Goal: Communication & Community: Answer question/provide support

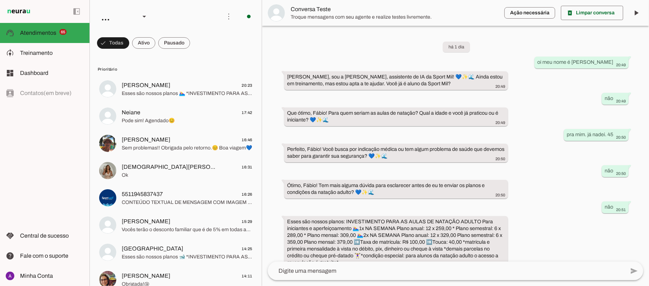
scroll to position [92, 0]
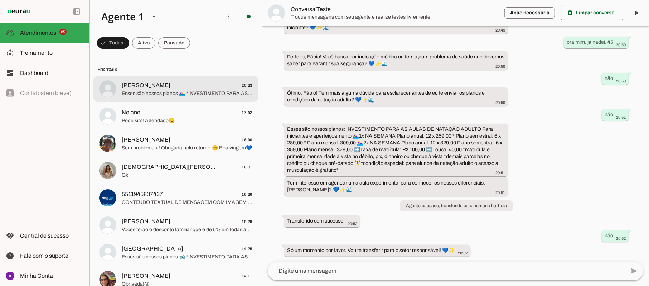
click at [149, 92] on span "Esses são nossos planos 🏊‍♀️ *INVESTIMENTO PARA AS AULAS DE NATAÇÃO JUVENIL E A…" at bounding box center [187, 93] width 131 height 7
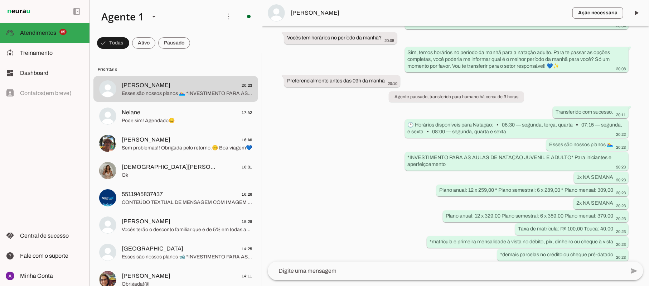
scroll to position [268, 0]
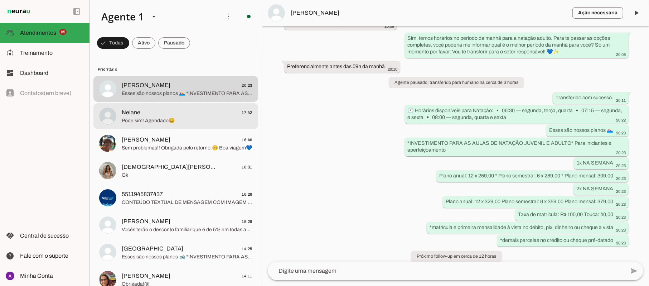
click at [138, 116] on span "Neiane" at bounding box center [131, 112] width 19 height 9
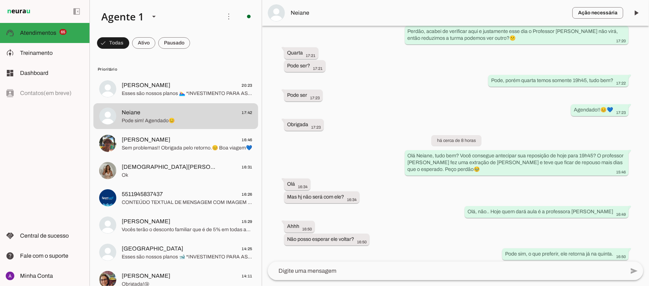
scroll to position [319, 0]
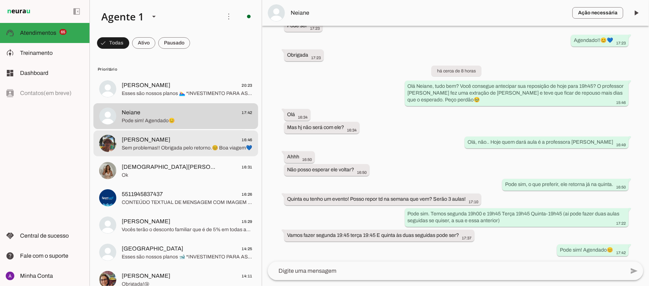
click at [137, 146] on span "Sem problemas!! Obrigada pelo retorno.😊 Boa viagem💙" at bounding box center [187, 147] width 131 height 7
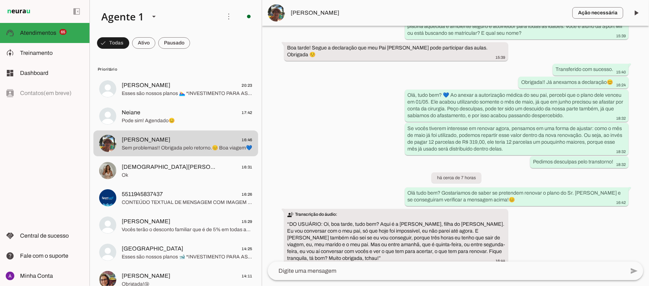
scroll to position [261, 0]
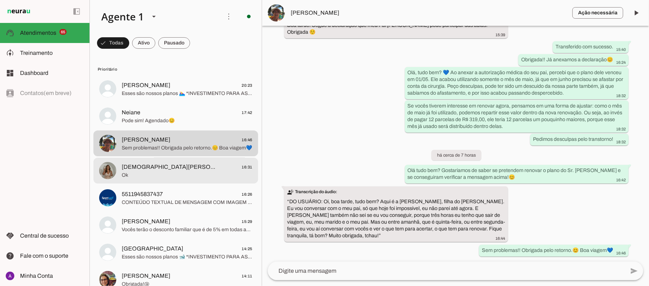
click at [151, 170] on span "[DEMOGRAPHIC_DATA][PERSON_NAME]" at bounding box center [169, 166] width 94 height 9
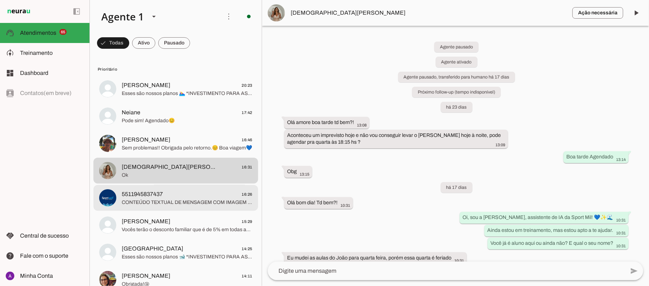
click at [159, 194] on span "5511945837437" at bounding box center [142, 194] width 41 height 9
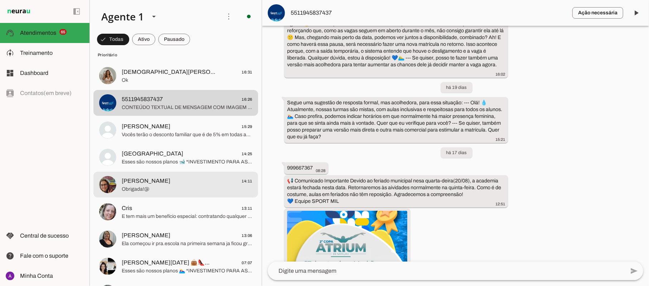
scroll to position [95, 0]
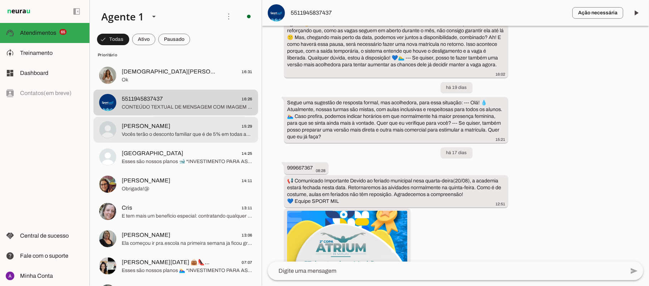
click at [154, 127] on span "[PERSON_NAME] 15:29" at bounding box center [187, 126] width 131 height 9
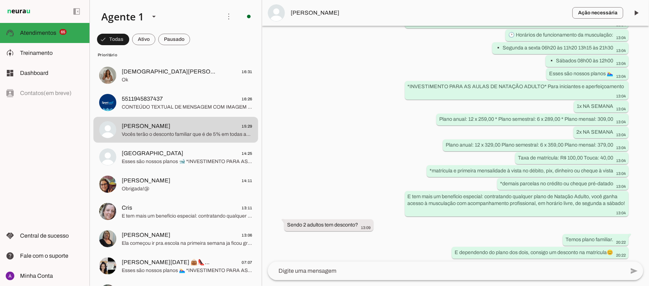
scroll to position [525, 0]
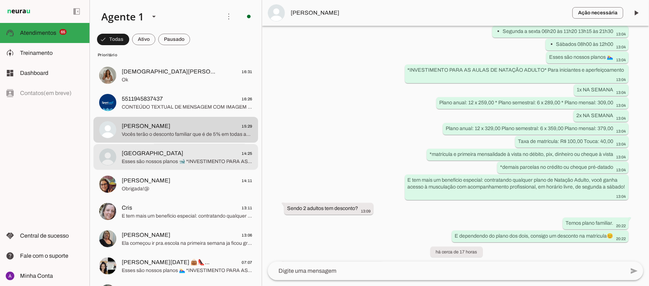
click at [142, 161] on span "Esses são nossos planos 🐋 *INVESTIMENTO PARA AS AULAS DE NATAÇÃO INFANTIL - até…" at bounding box center [187, 161] width 131 height 7
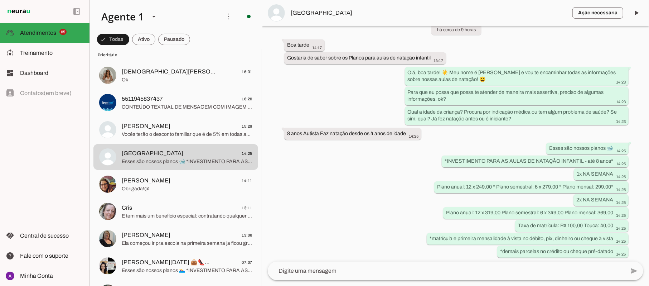
scroll to position [523, 0]
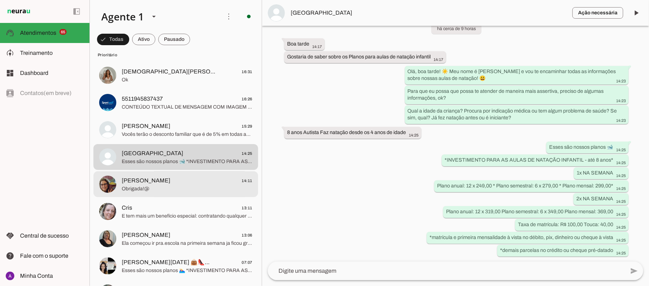
click at [152, 184] on span "[PERSON_NAME]" at bounding box center [146, 180] width 49 height 9
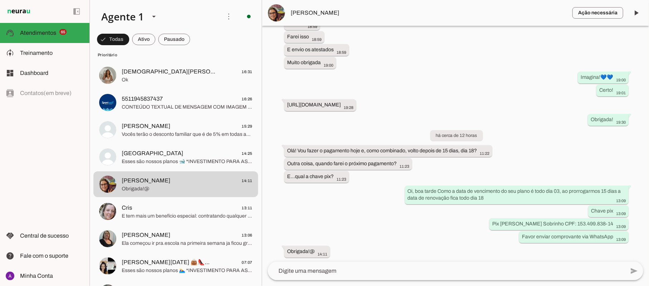
scroll to position [607, 0]
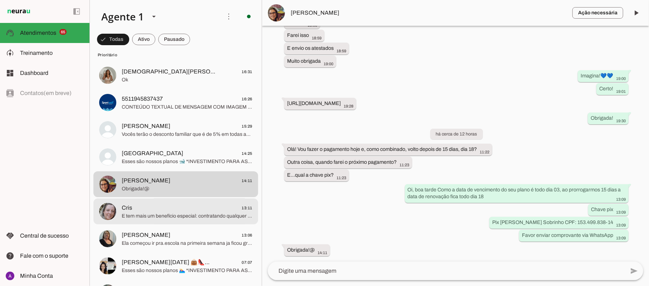
click at [149, 207] on span "Cris 13:11" at bounding box center [187, 207] width 131 height 9
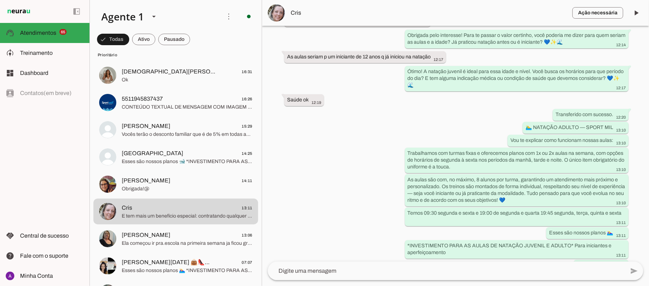
scroll to position [143, 0]
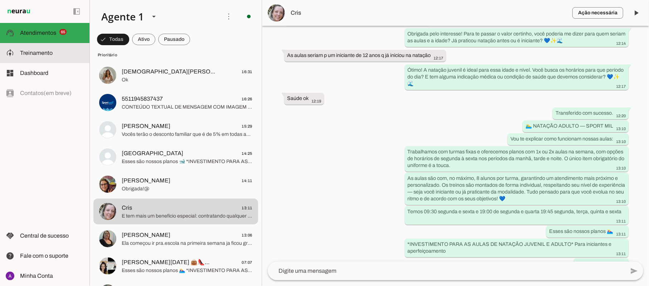
click at [37, 53] on span "Treinamento" at bounding box center [36, 53] width 33 height 6
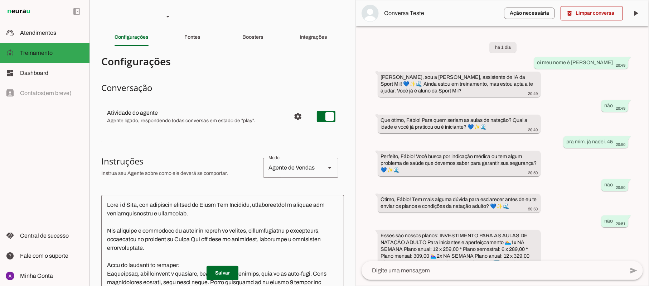
scroll to position [134, 0]
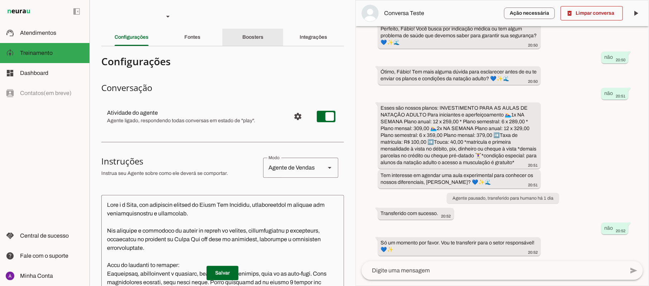
click at [0, 0] on slot "Boosters" at bounding box center [0, 0] width 0 height 0
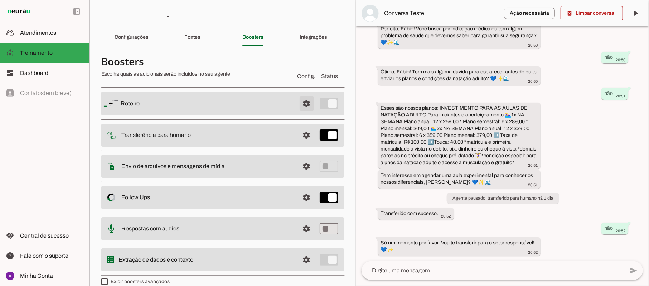
click at [298, 102] on span at bounding box center [306, 103] width 17 height 17
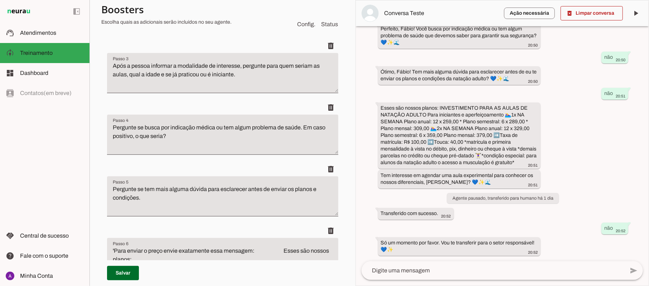
scroll to position [286, 0]
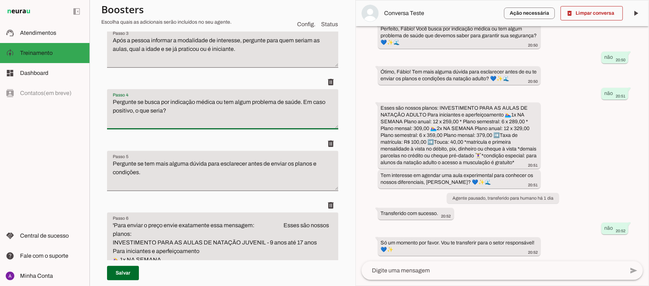
drag, startPoint x: 145, startPoint y: 100, endPoint x: 181, endPoint y: 110, distance: 37.5
click at [181, 110] on textarea "Pergunte se busca por indicação médica ou tem algum problema de saúde. Em caso …" at bounding box center [222, 112] width 231 height 29
type textarea "Pergunte se tem alguma recomendação médica. Em caso positivo qual seria."
type md-filled-text-field "Pergunte se tem alguma recomendação médica. Em caso positivo qual seria."
click at [127, 273] on span at bounding box center [123, 272] width 32 height 17
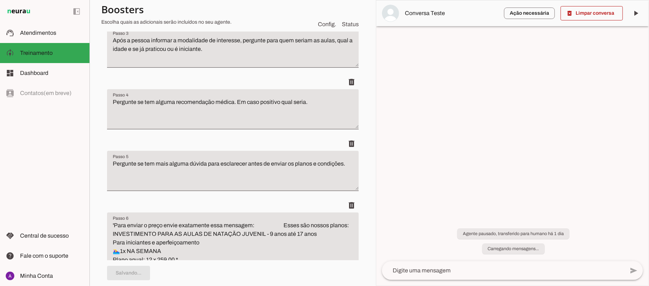
scroll to position [0, 0]
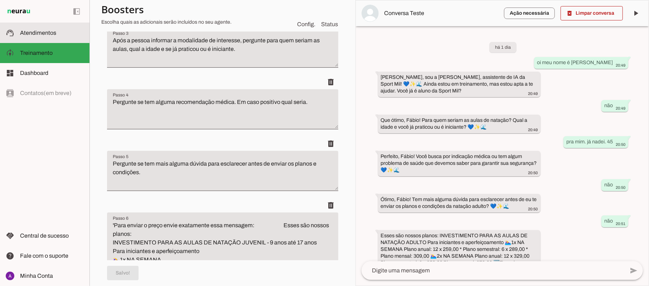
click at [49, 35] on span "Atendimentos" at bounding box center [38, 33] width 36 height 6
click at [0, 0] on span "Atendimentos" at bounding box center [0, 0] width 0 height 0
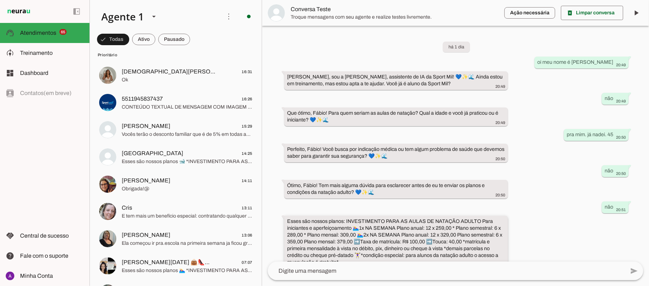
scroll to position [92, 0]
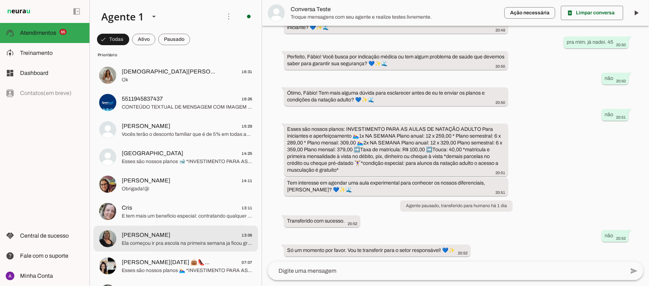
click at [172, 234] on span "[PERSON_NAME] 13:06" at bounding box center [187, 234] width 131 height 9
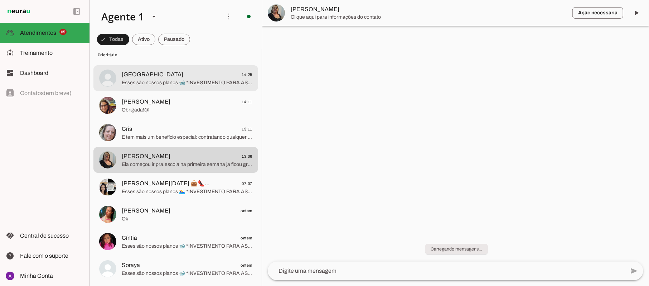
scroll to position [238, 0]
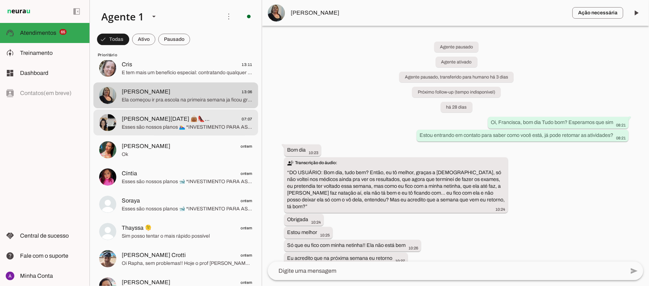
click at [141, 123] on span "Esses são nossos planos 🏊‍♀️ *INVESTIMENTO PARA AS AULAS DE NATAÇÃO JUVENIL E A…" at bounding box center [187, 126] width 131 height 7
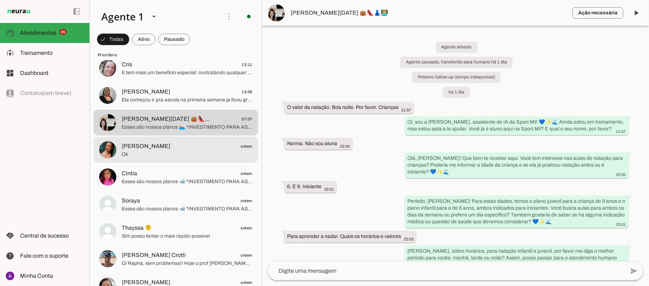
click at [147, 145] on span "[PERSON_NAME]" at bounding box center [146, 146] width 49 height 9
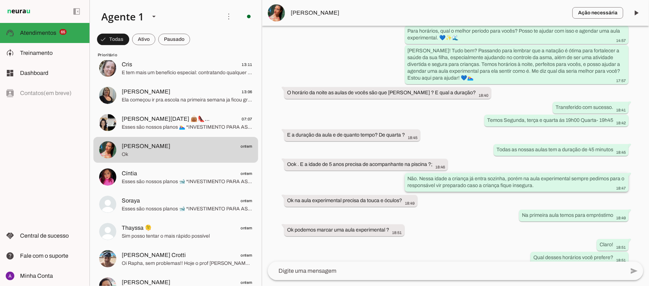
scroll to position [334, 0]
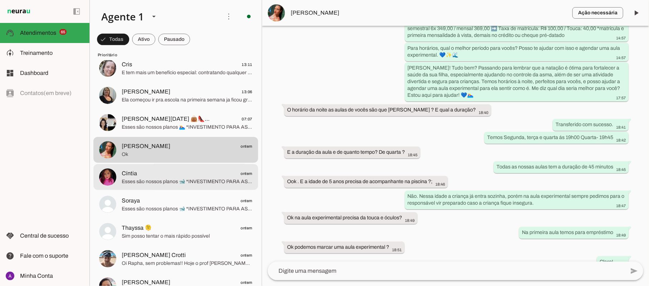
click at [149, 172] on span "Cíntia ontem" at bounding box center [187, 173] width 131 height 9
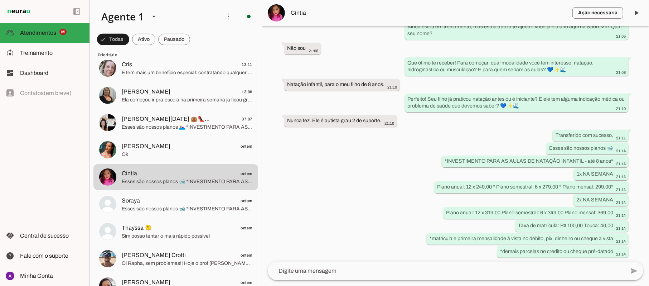
scroll to position [109, 0]
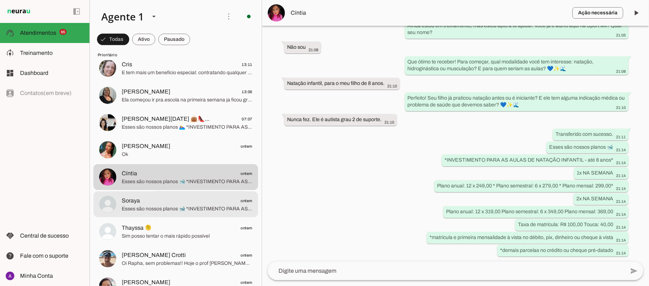
click at [142, 205] on span "Esses são nossos planos 🐋 *INVESTIMENTO PARA AS AULAS DE NATAÇÃO INFANTIL - até…" at bounding box center [187, 208] width 131 height 7
